Goal: Check status: Check status

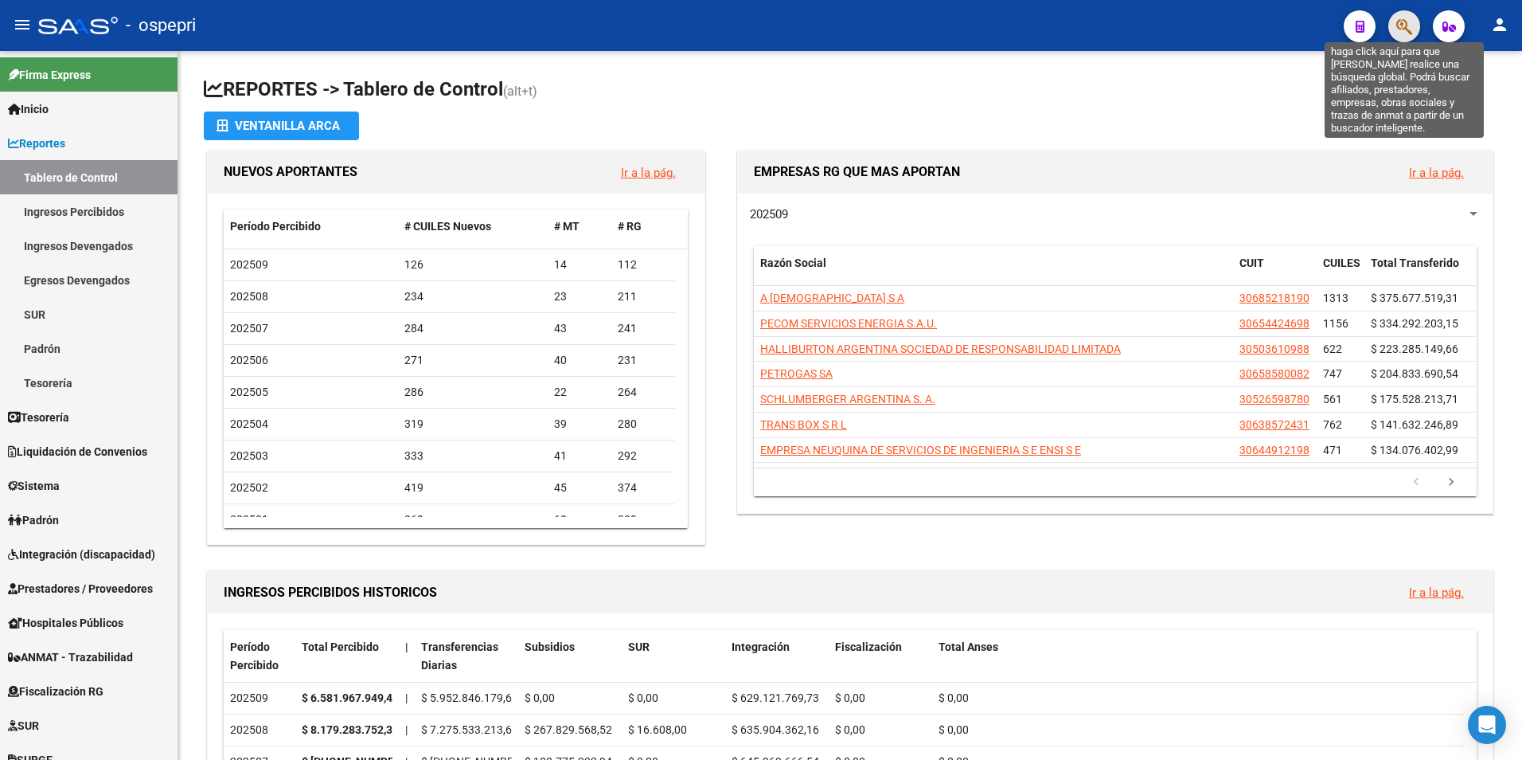
click at [1409, 31] on icon "button" at bounding box center [1405, 27] width 16 height 18
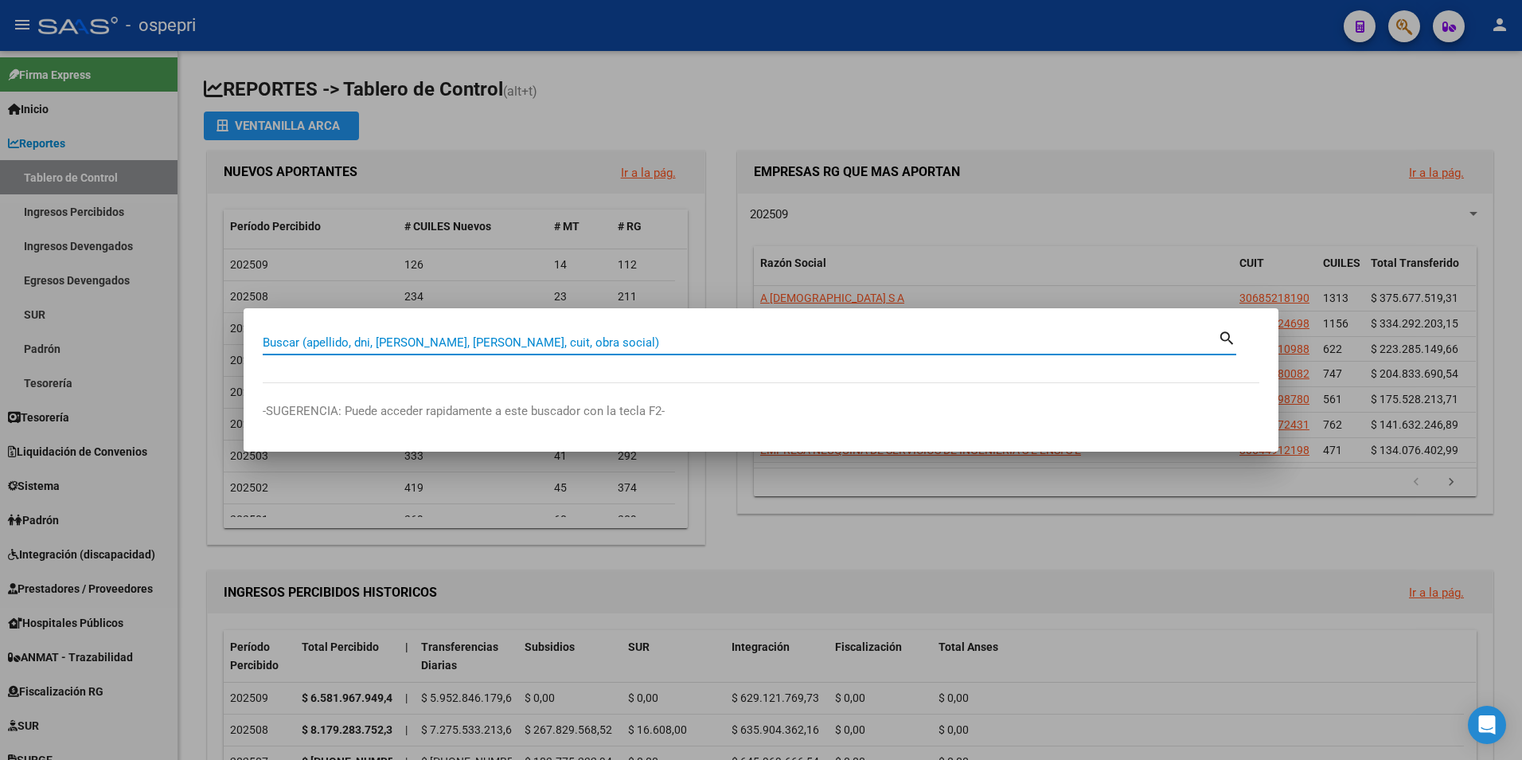
click at [552, 343] on input "Buscar (apellido, dni, [PERSON_NAME], [PERSON_NAME], cuit, obra social)" at bounding box center [740, 342] width 955 height 14
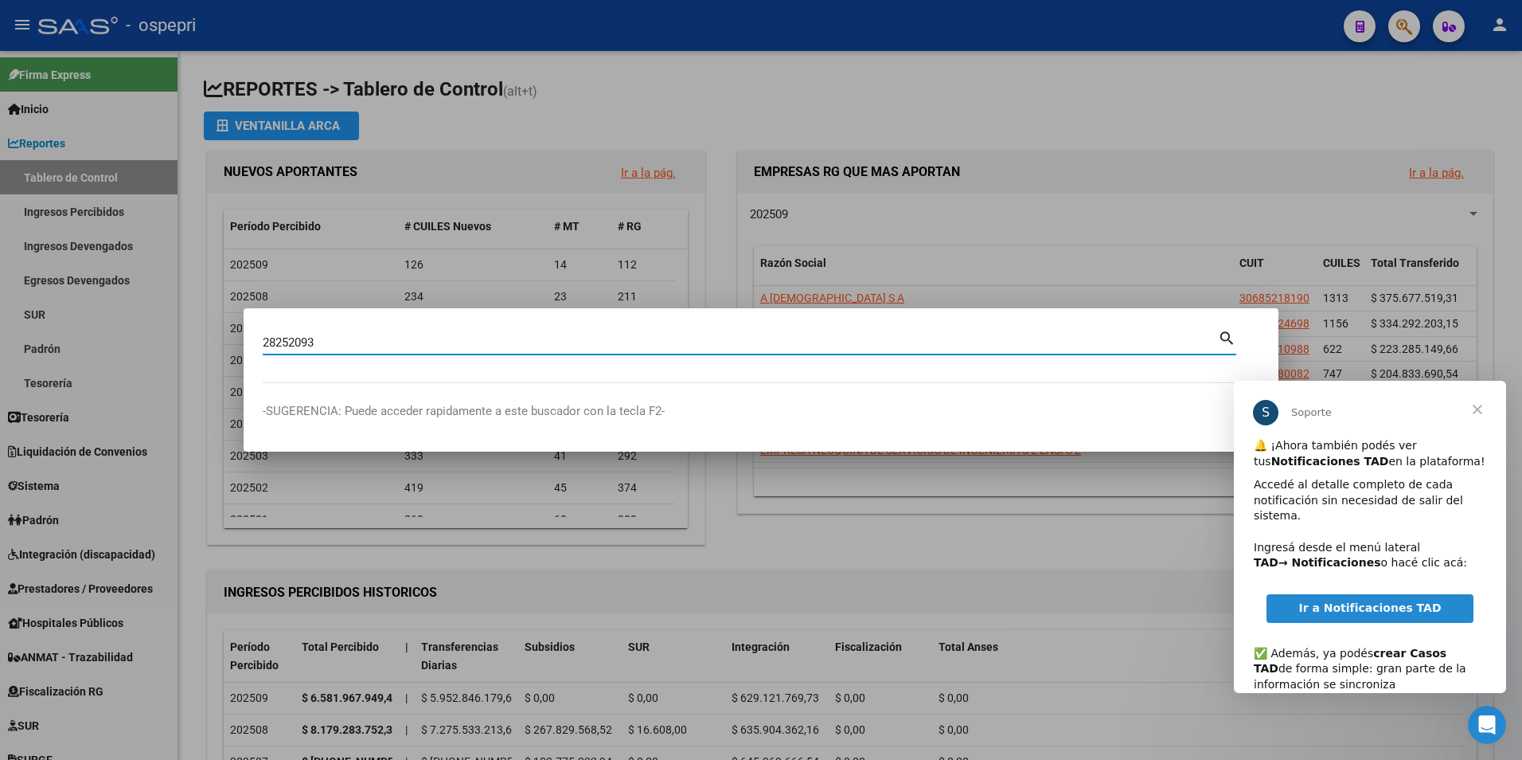
type input "28252093"
click at [1217, 333] on div "28252093 Buscar (apellido, dni, [PERSON_NAME], [PERSON_NAME], cuit, obra social)" at bounding box center [740, 342] width 955 height 24
click at [1222, 335] on mat-icon "search" at bounding box center [1227, 336] width 18 height 19
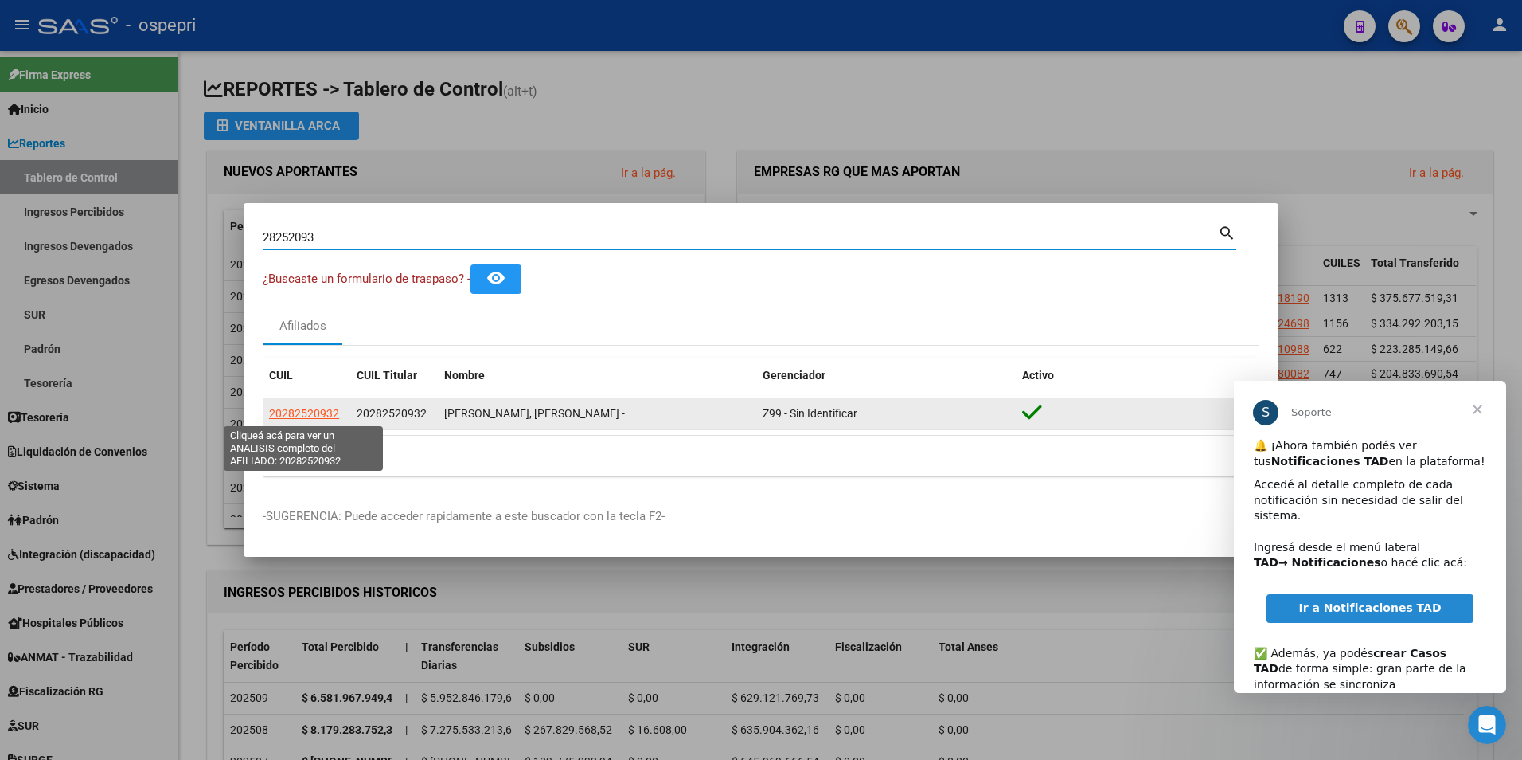
click at [334, 409] on span "20282520932" at bounding box center [304, 413] width 70 height 13
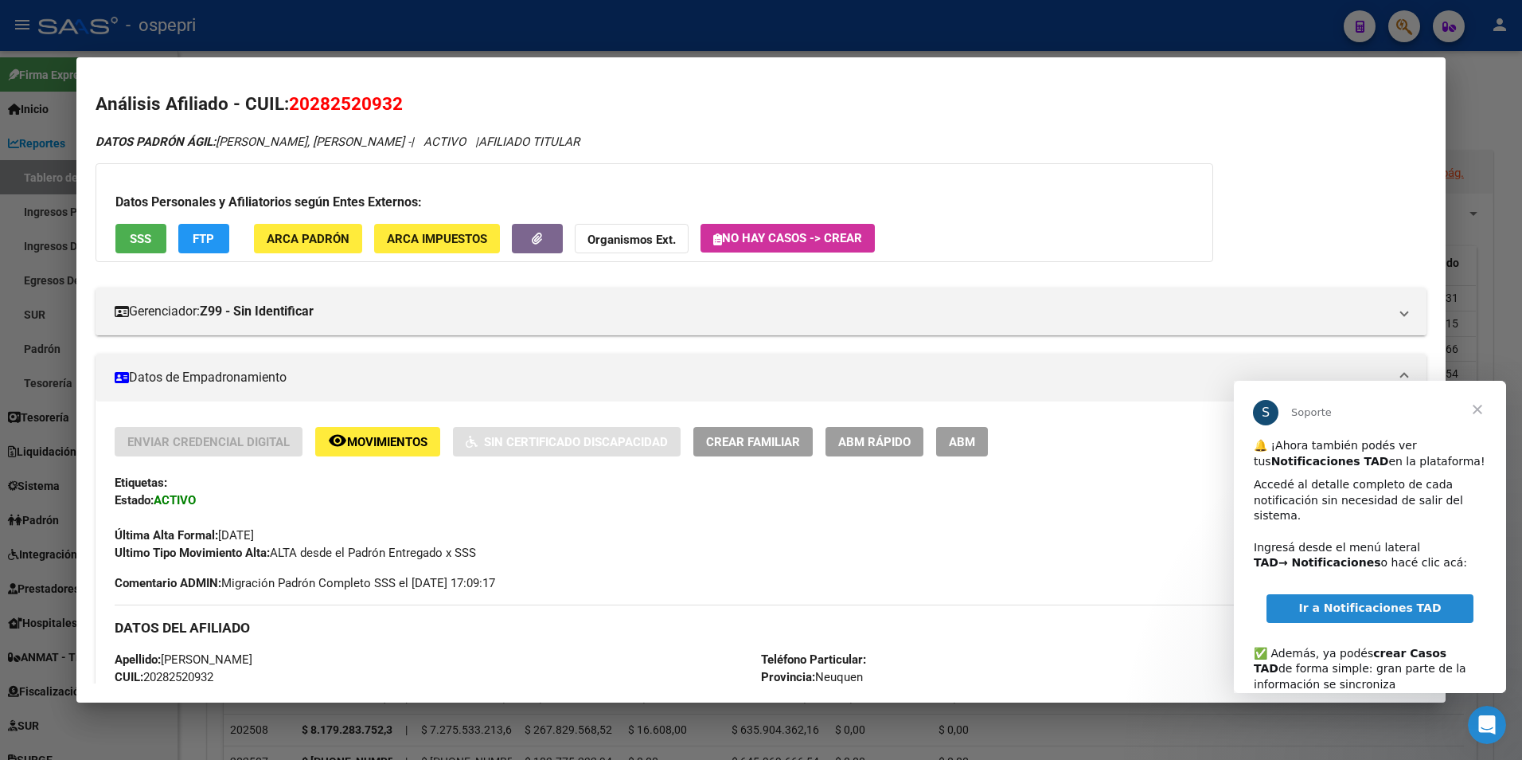
click at [1486, 413] on span "Cerrar" at bounding box center [1477, 409] width 57 height 57
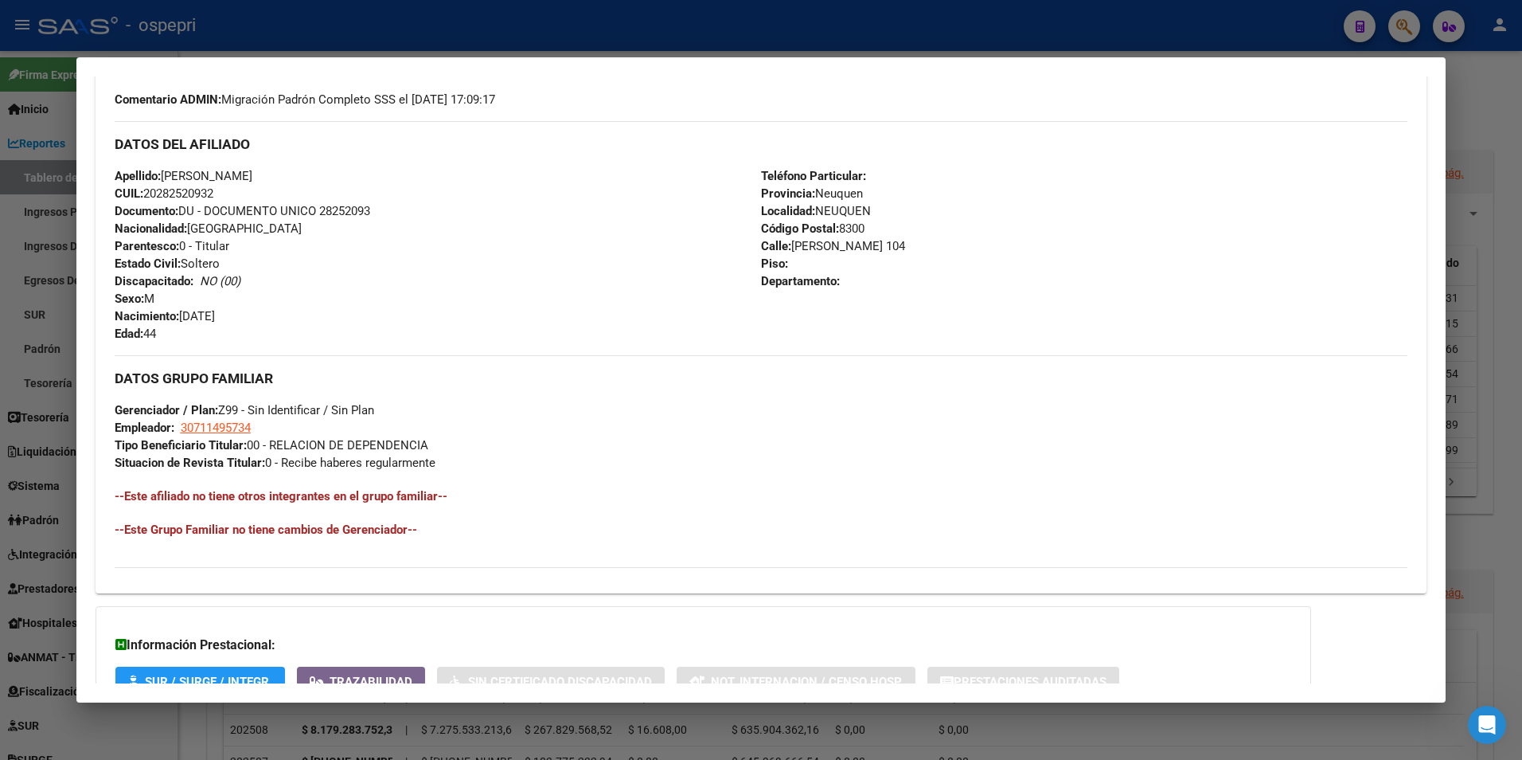
scroll to position [602, 0]
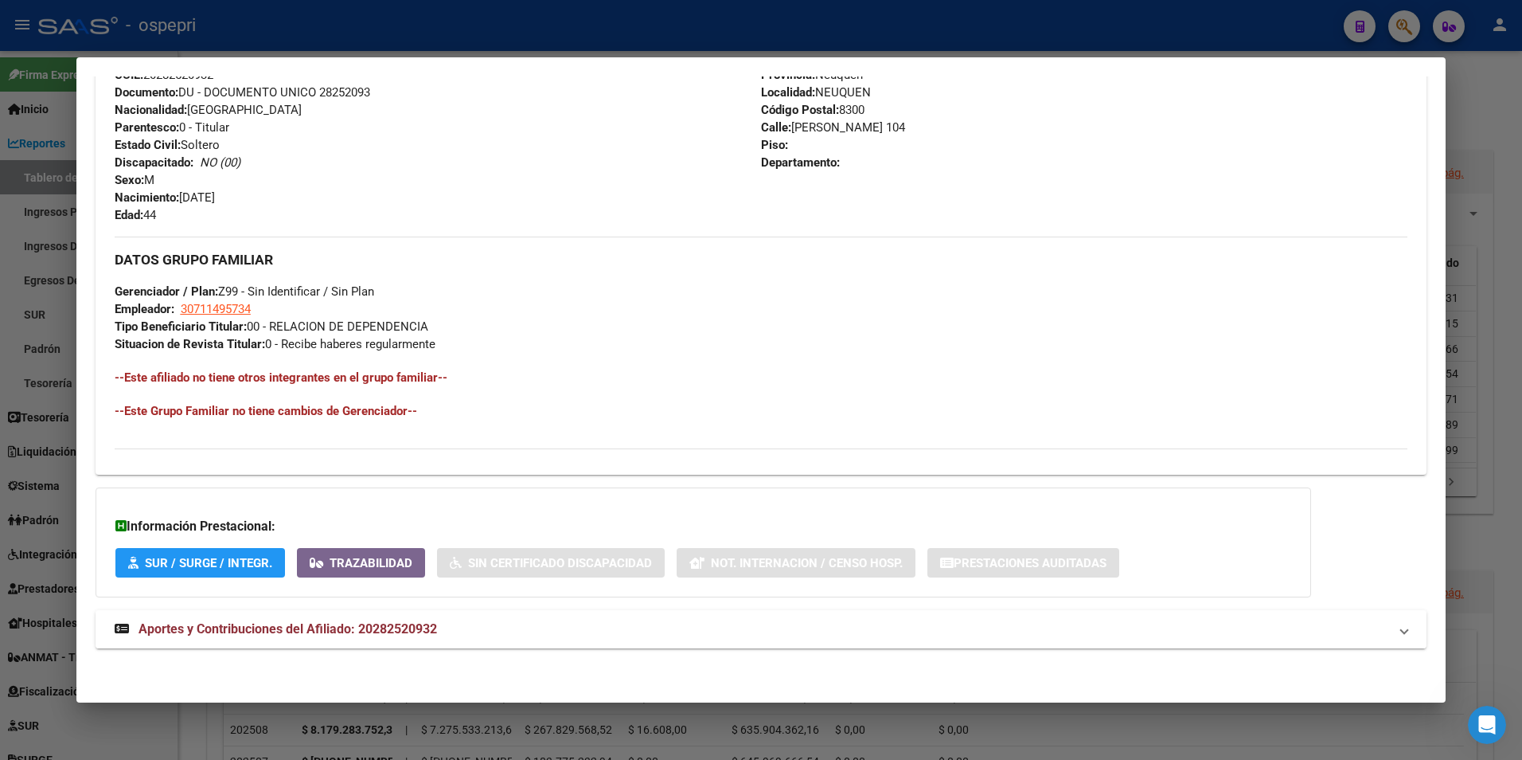
click at [393, 624] on span "Aportes y Contribuciones del Afiliado: 20282520932" at bounding box center [288, 628] width 299 height 15
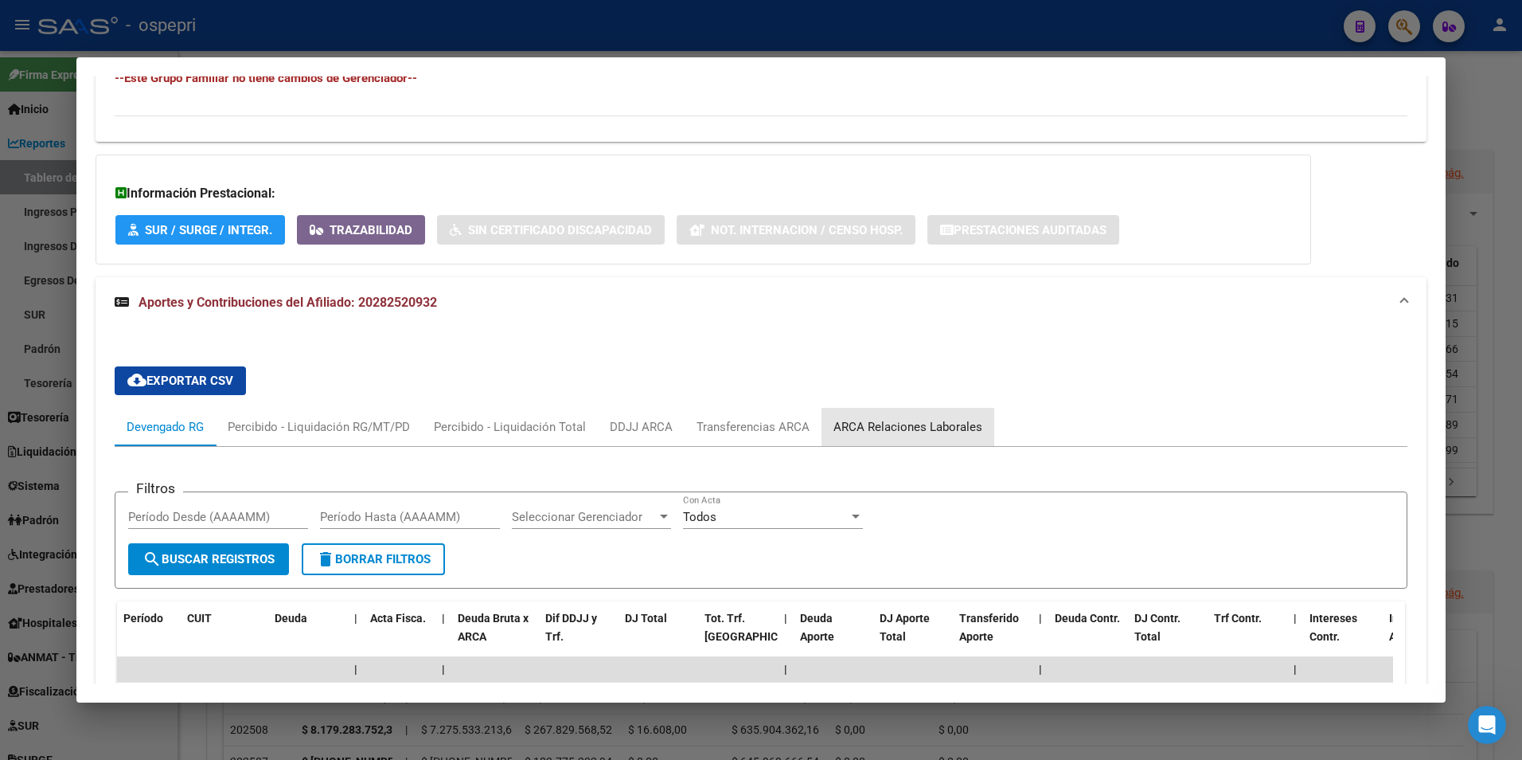
click at [934, 416] on div "ARCA Relaciones Laborales" at bounding box center [908, 427] width 173 height 38
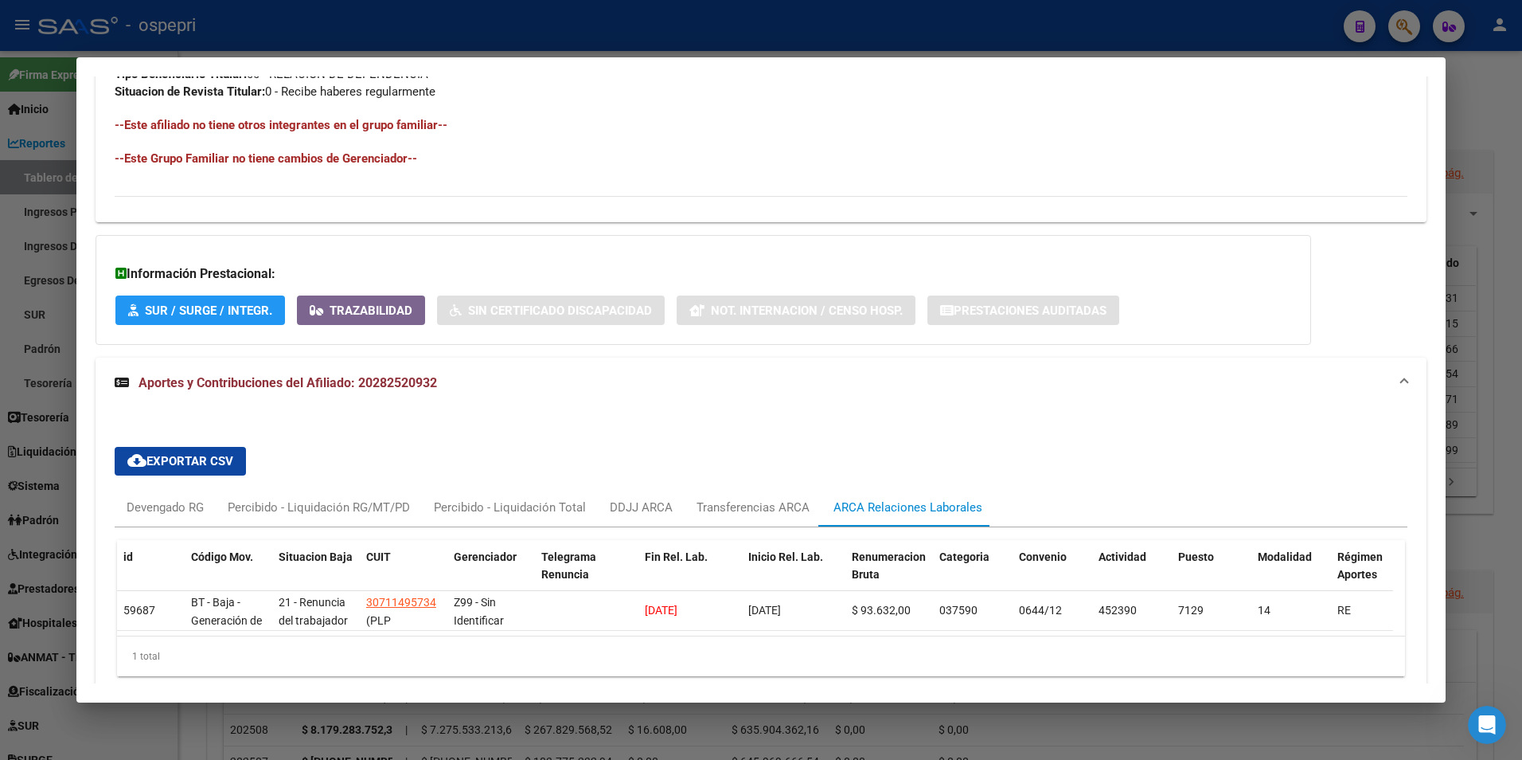
scroll to position [932, 0]
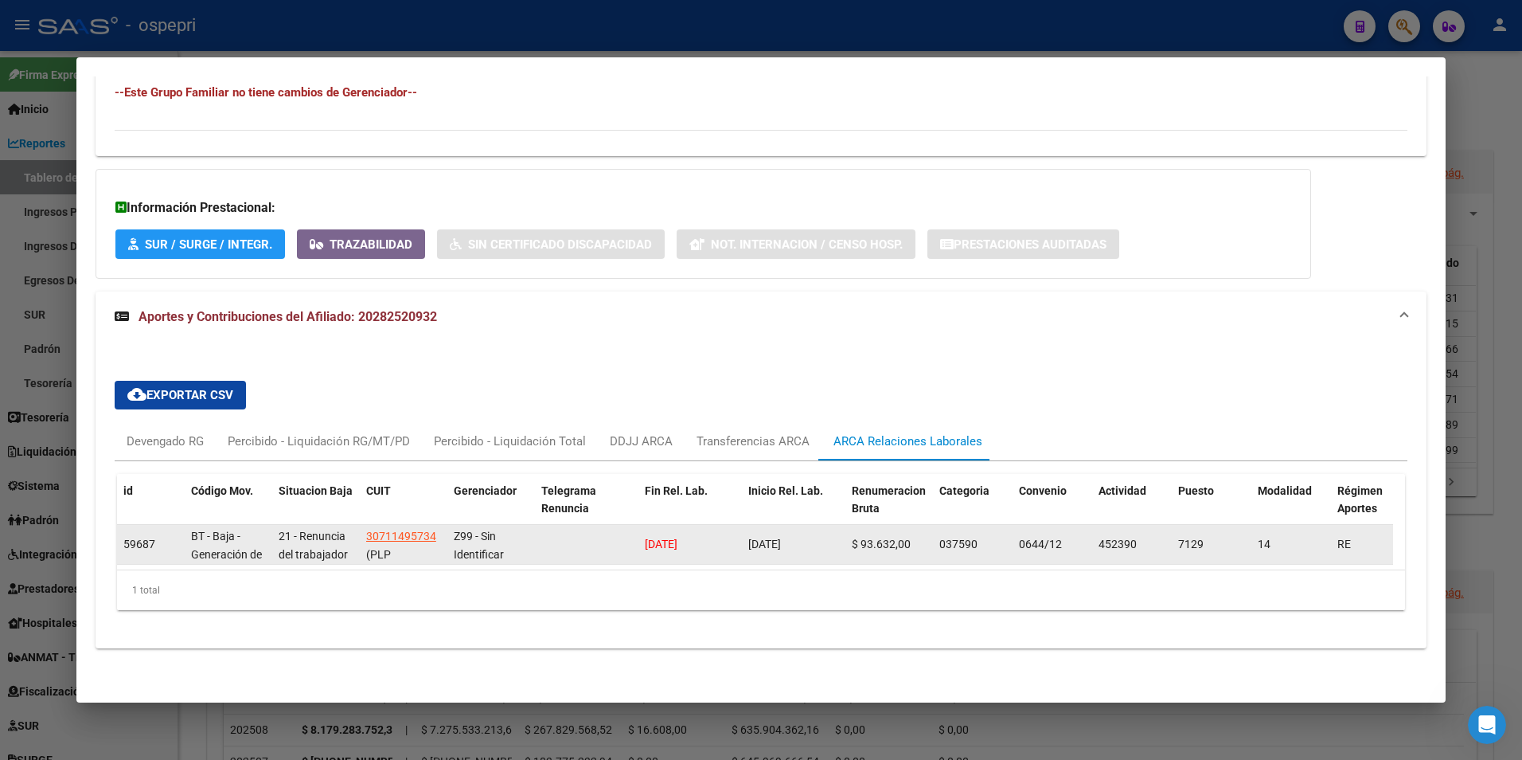
drag, startPoint x: 768, startPoint y: 533, endPoint x: 807, endPoint y: 535, distance: 39.0
click at [781, 537] on span "[DATE]" at bounding box center [764, 543] width 33 height 13
drag, startPoint x: 807, startPoint y: 535, endPoint x: 785, endPoint y: 549, distance: 26.5
click at [785, 549] on datatable-body-cell "[DATE]" at bounding box center [794, 544] width 104 height 39
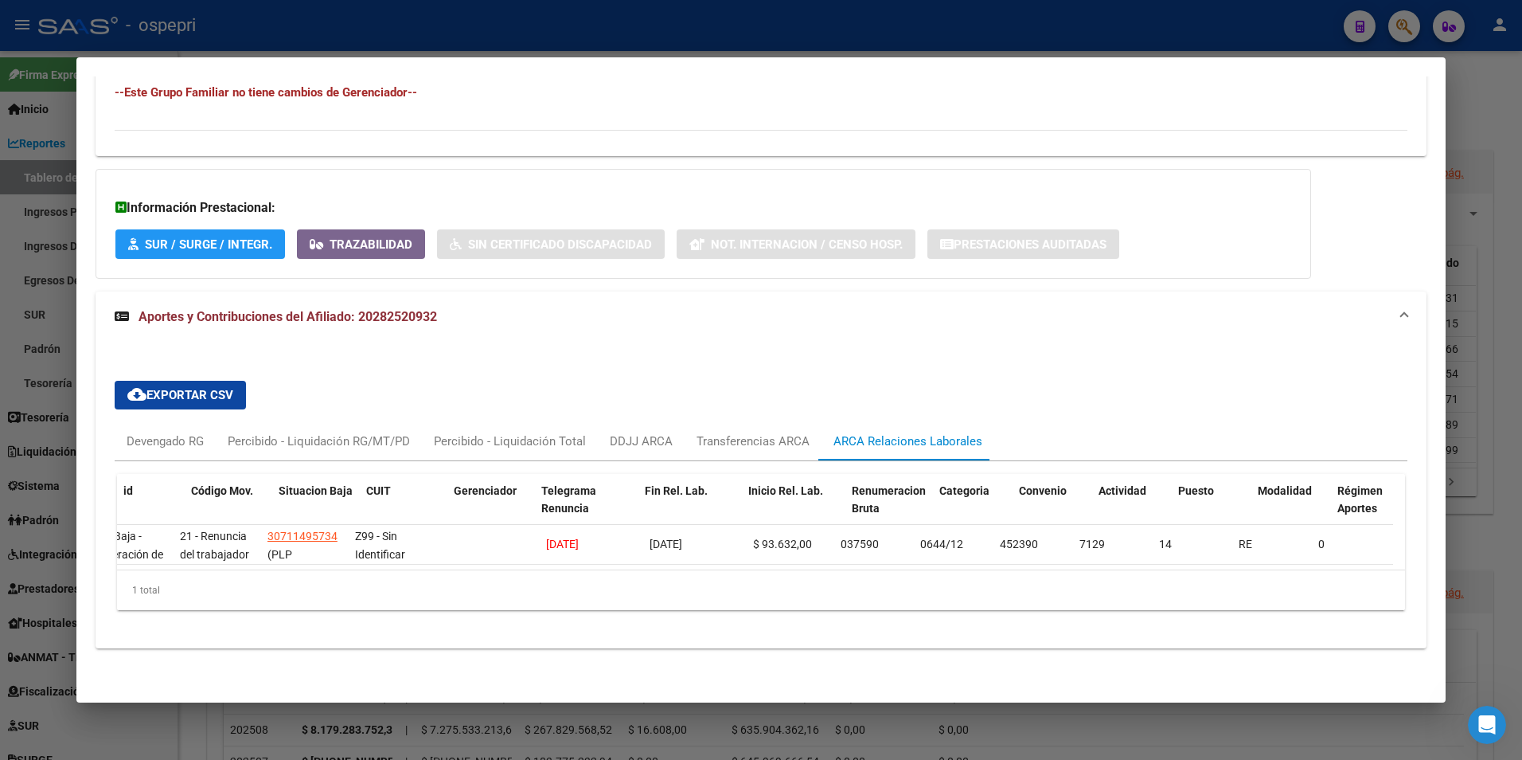
scroll to position [0, 0]
